Goal: Task Accomplishment & Management: Manage account settings

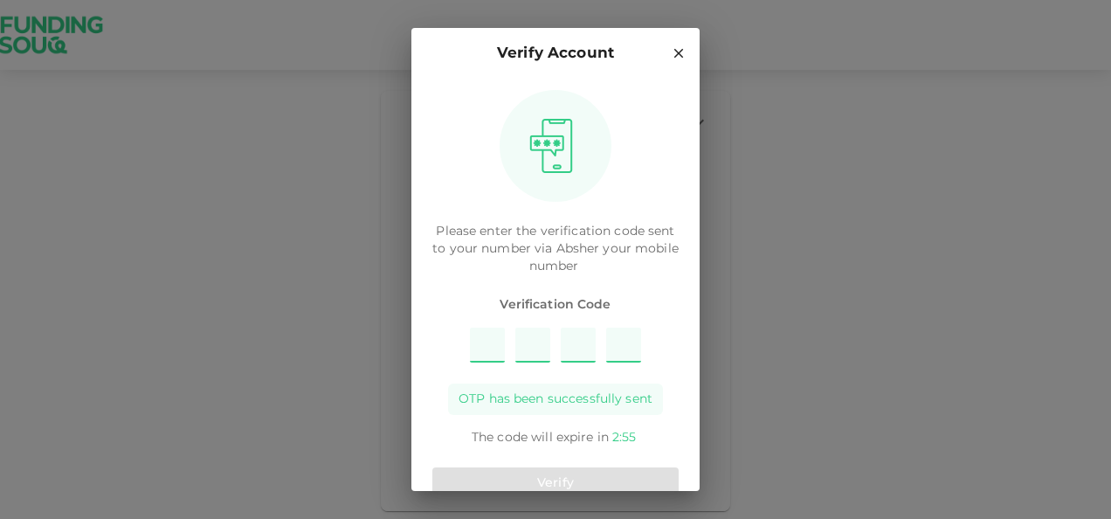
type input "4"
type input "5"
type input "6"
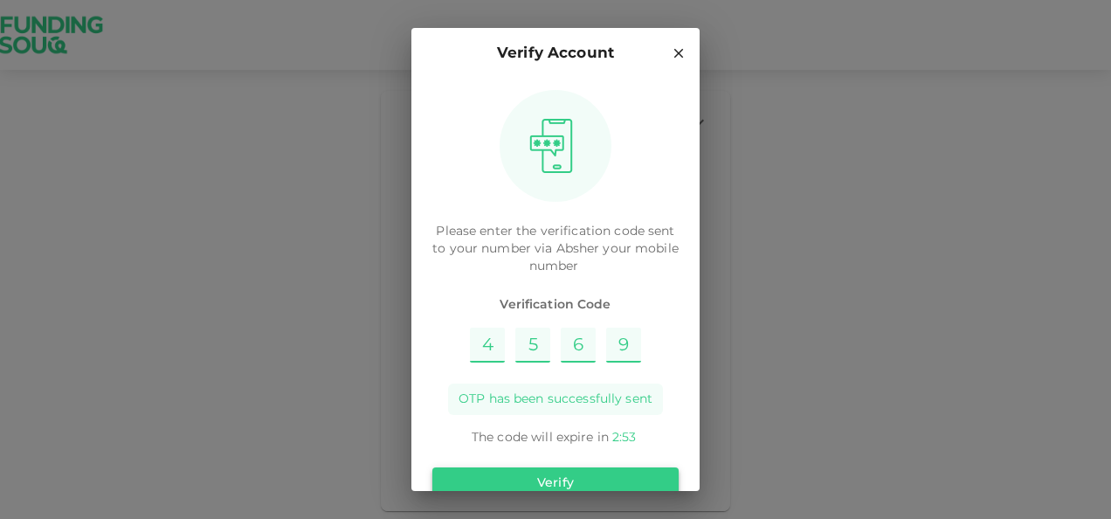
type input "9"
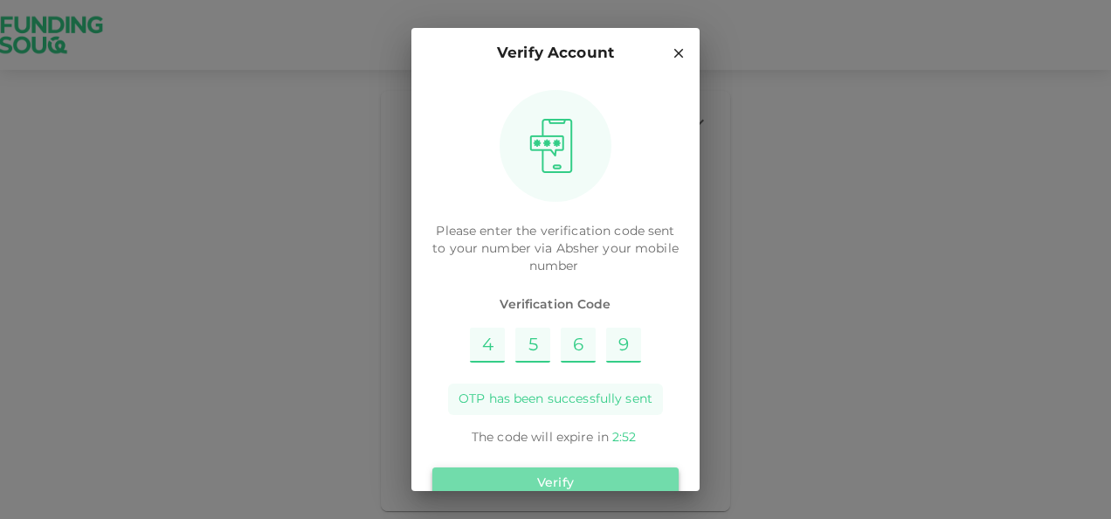
click at [583, 470] on button "Verify" at bounding box center [555, 482] width 246 height 31
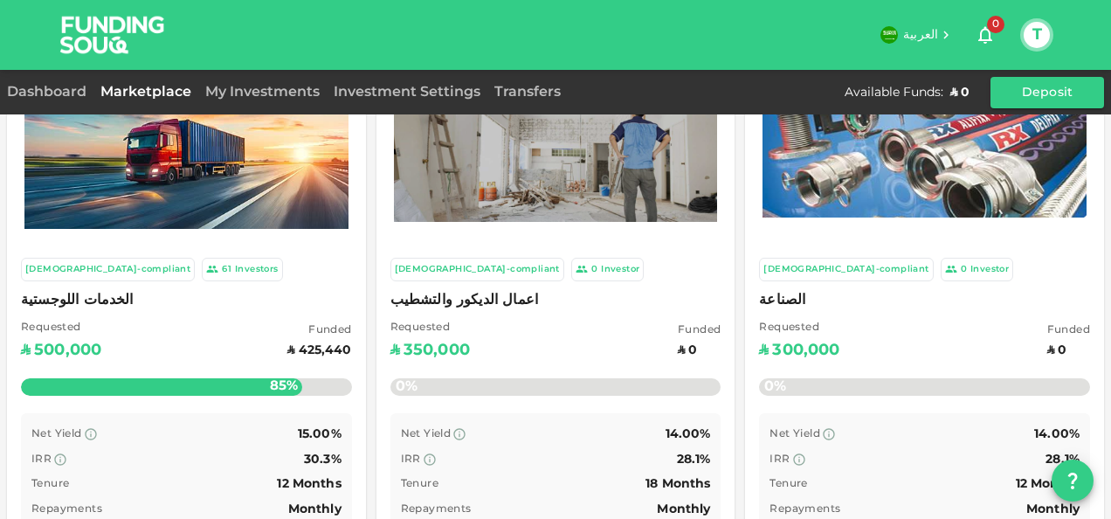
scroll to position [101, 0]
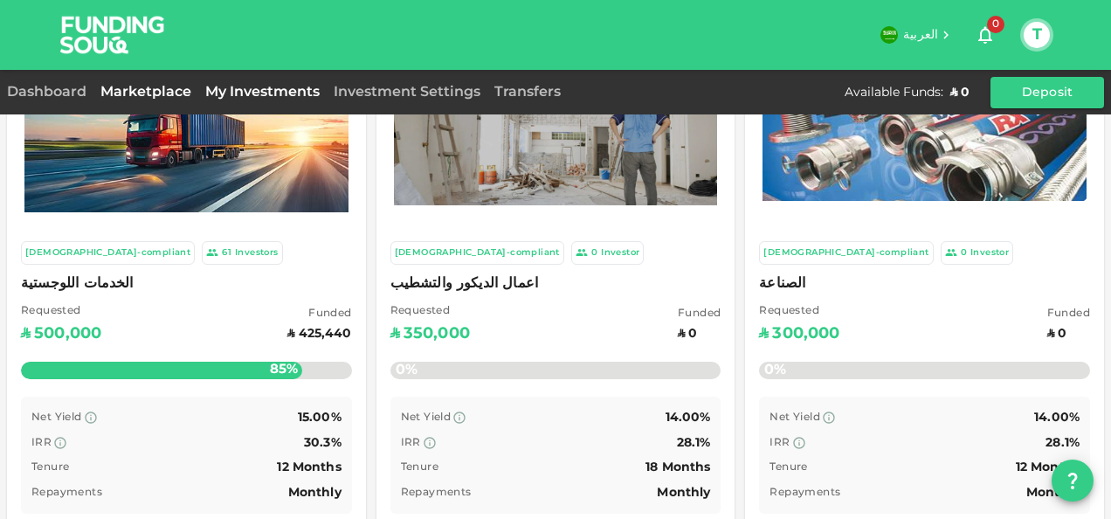
click at [266, 96] on link "My Investments" at bounding box center [262, 92] width 128 height 13
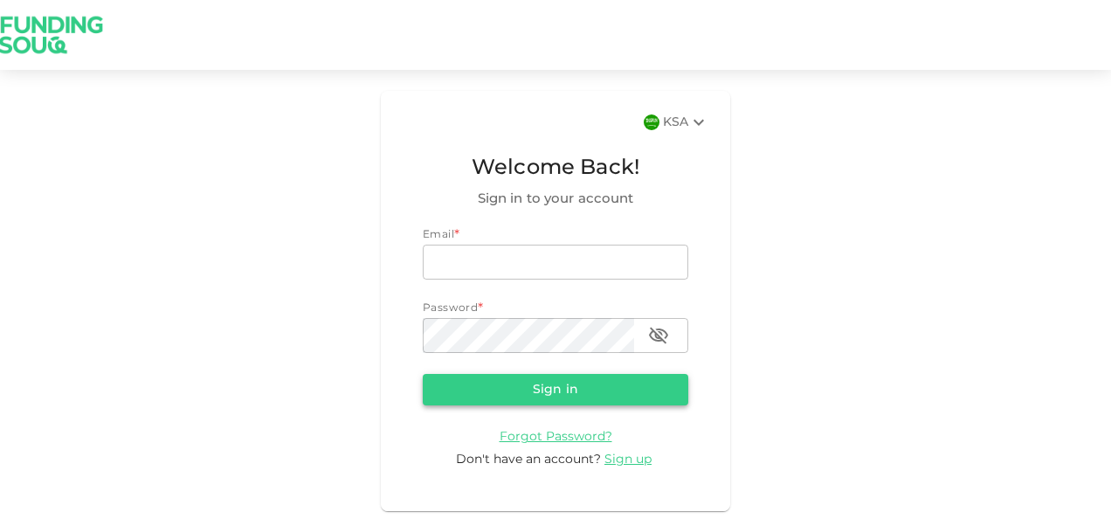
type input "[PERSON_NAME][EMAIL_ADDRESS][DOMAIN_NAME]"
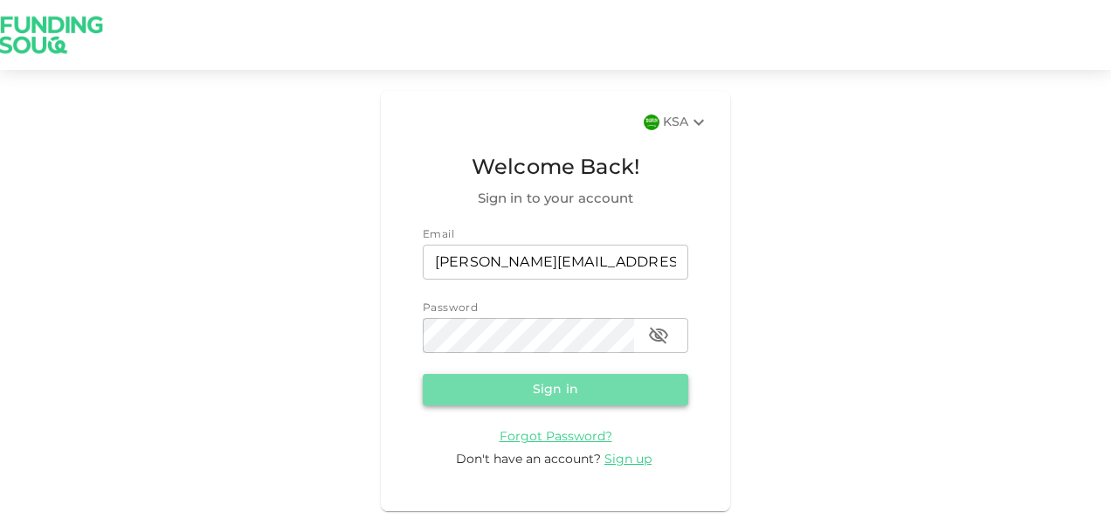
click at [601, 393] on button "Sign in" at bounding box center [555, 389] width 265 height 31
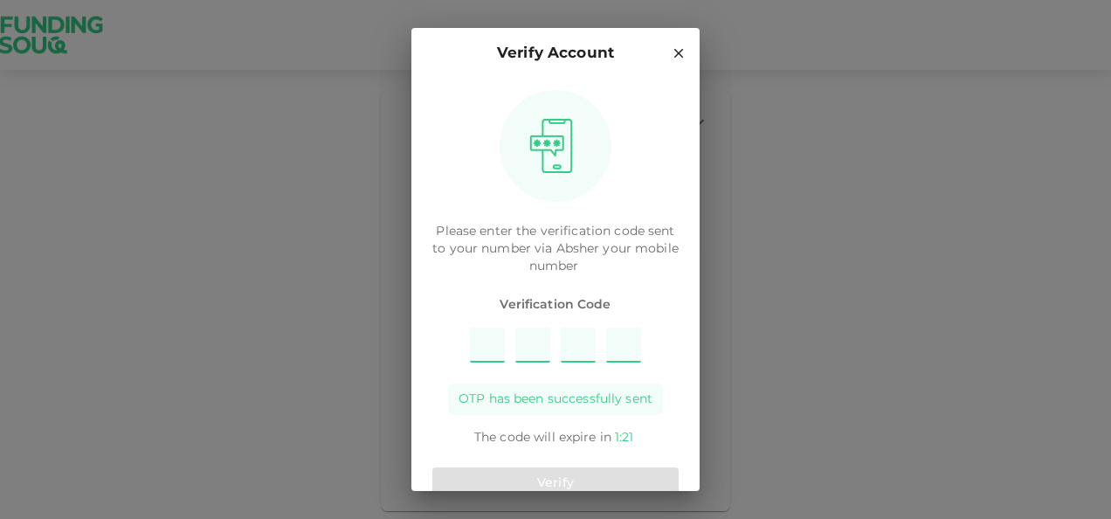
type input "7"
type input "3"
type input "6"
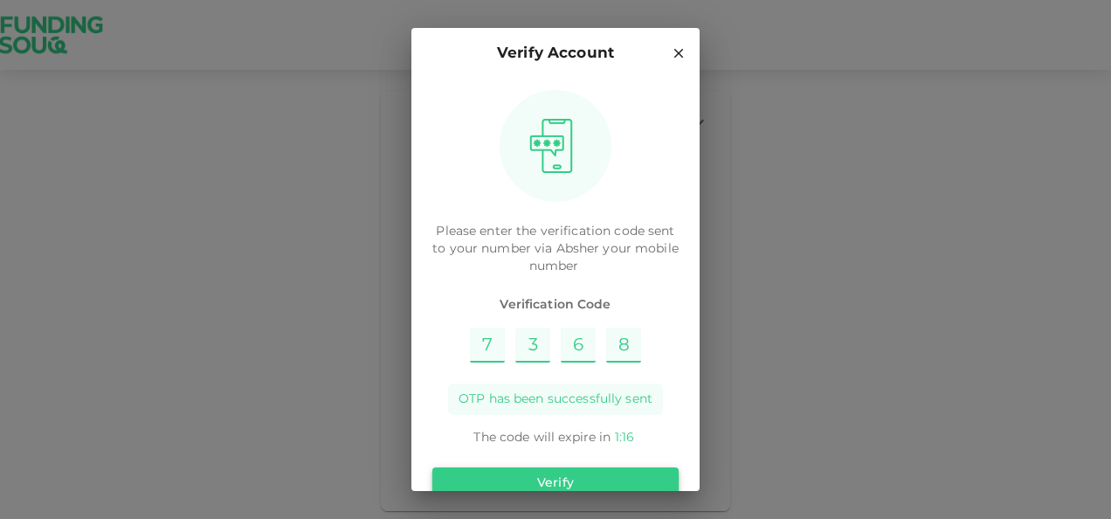
type input "8"
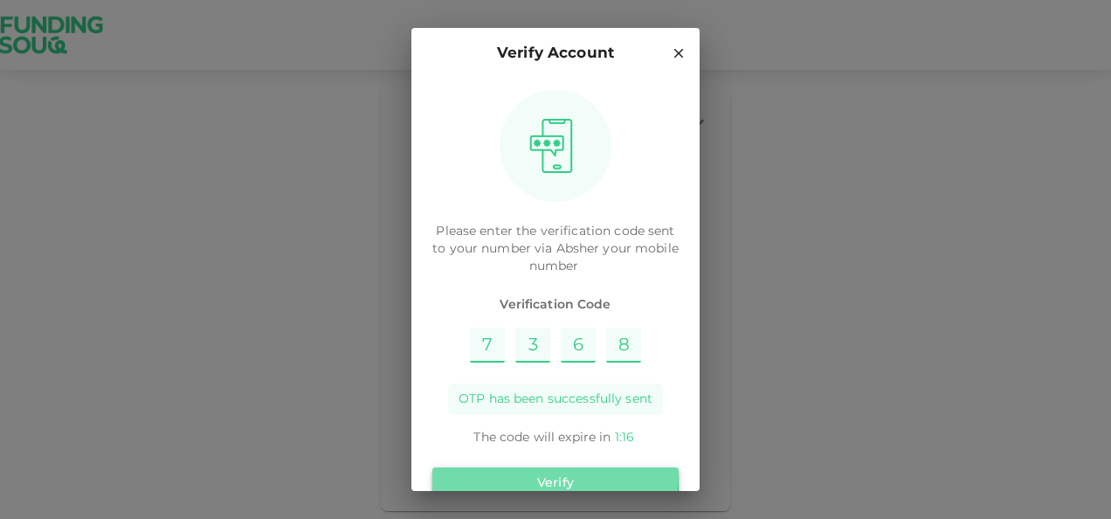
click at [554, 473] on button "Verify" at bounding box center [555, 482] width 246 height 31
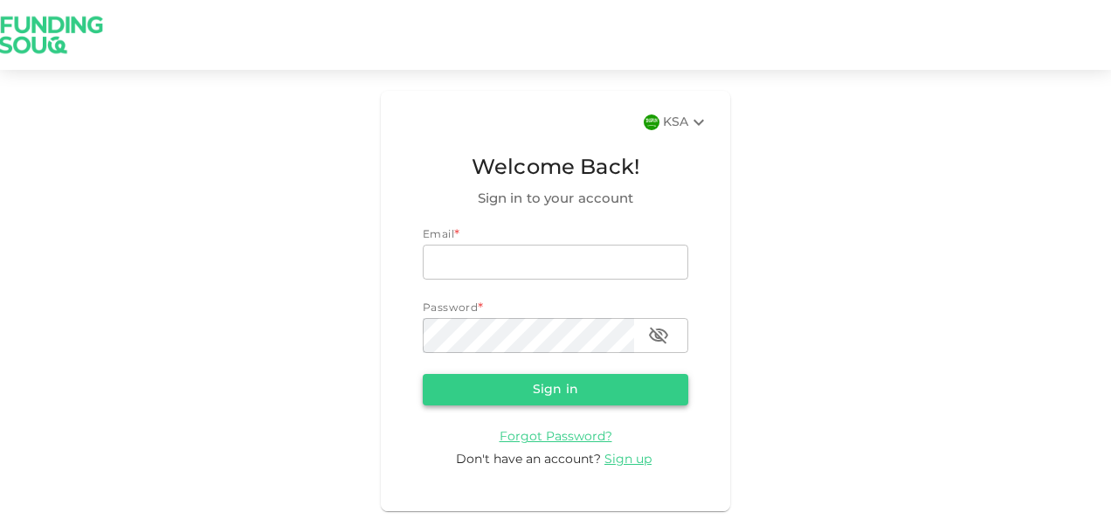
type input "[PERSON_NAME][EMAIL_ADDRESS][DOMAIN_NAME]"
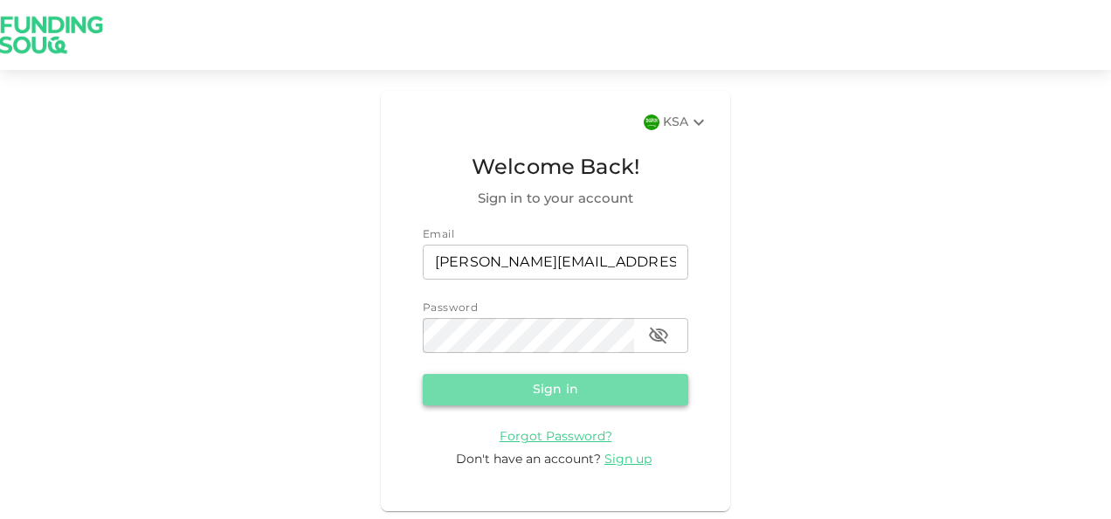
click at [534, 405] on button "Sign in" at bounding box center [555, 389] width 265 height 31
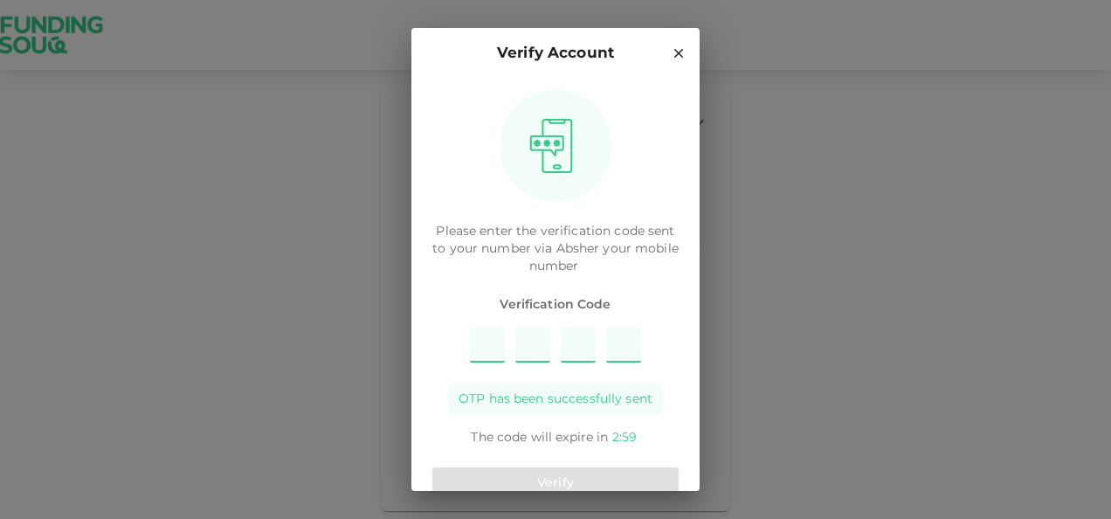
click at [534, 405] on span "OTP has been successfully sent" at bounding box center [555, 398] width 194 height 17
click at [470, 336] on input "Please enter OTP character 1" at bounding box center [487, 344] width 35 height 35
type input "7"
type input "2"
type input "1"
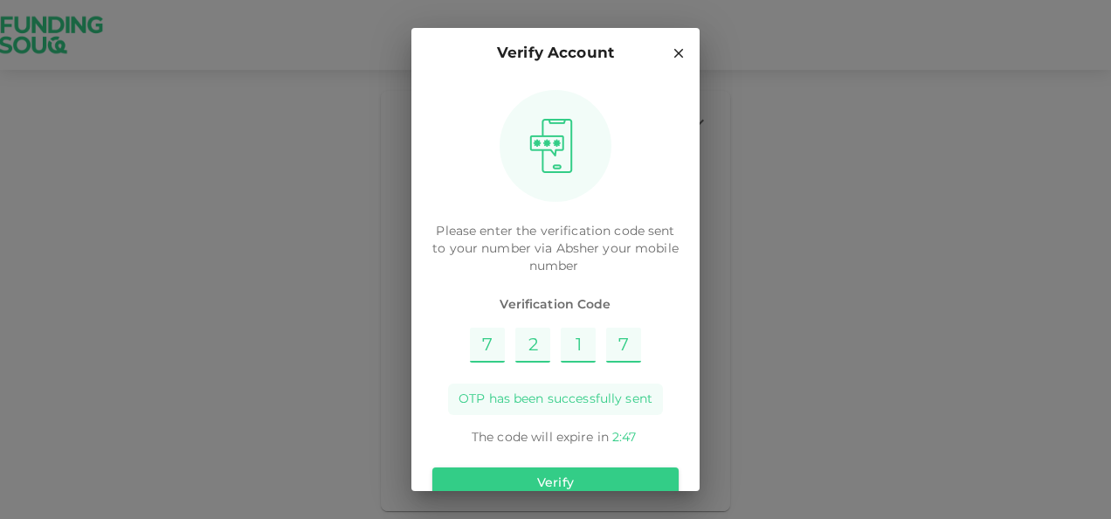
type input "7"
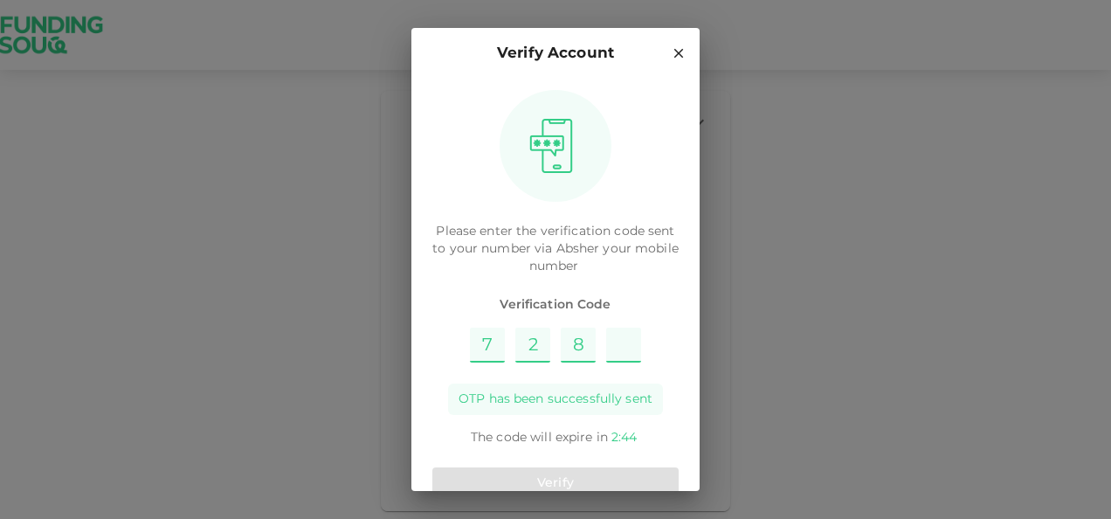
click at [581, 343] on input "8" at bounding box center [578, 344] width 35 height 35
type input "1"
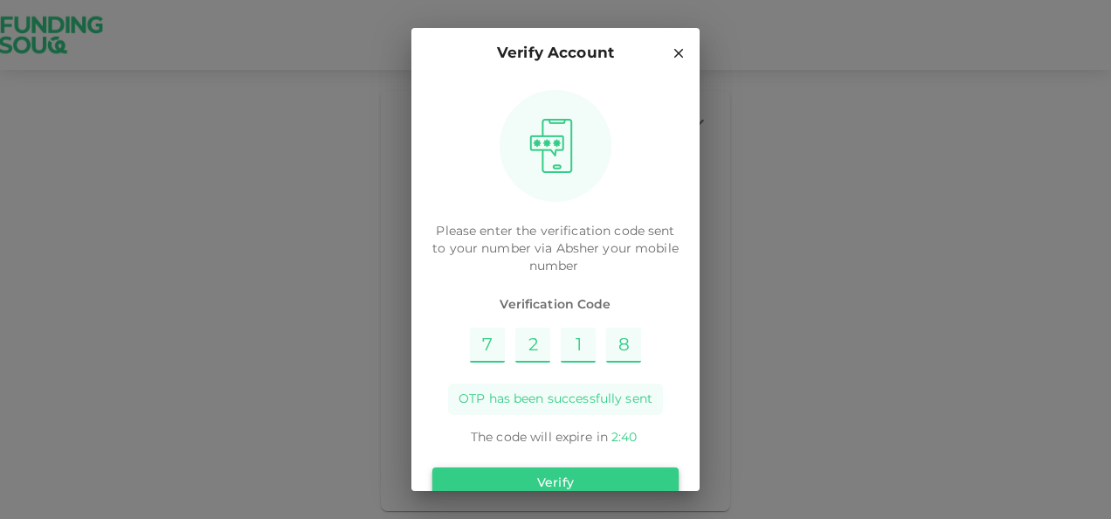
type input "8"
click at [550, 480] on button "Verify" at bounding box center [555, 482] width 246 height 31
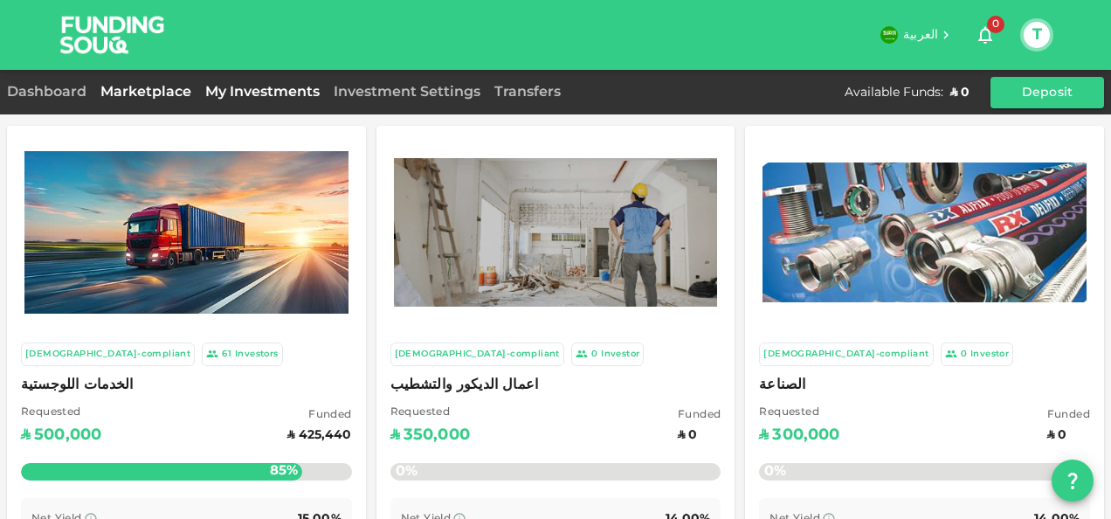
click at [258, 90] on link "My Investments" at bounding box center [262, 92] width 128 height 13
